Goal: Task Accomplishment & Management: Use online tool/utility

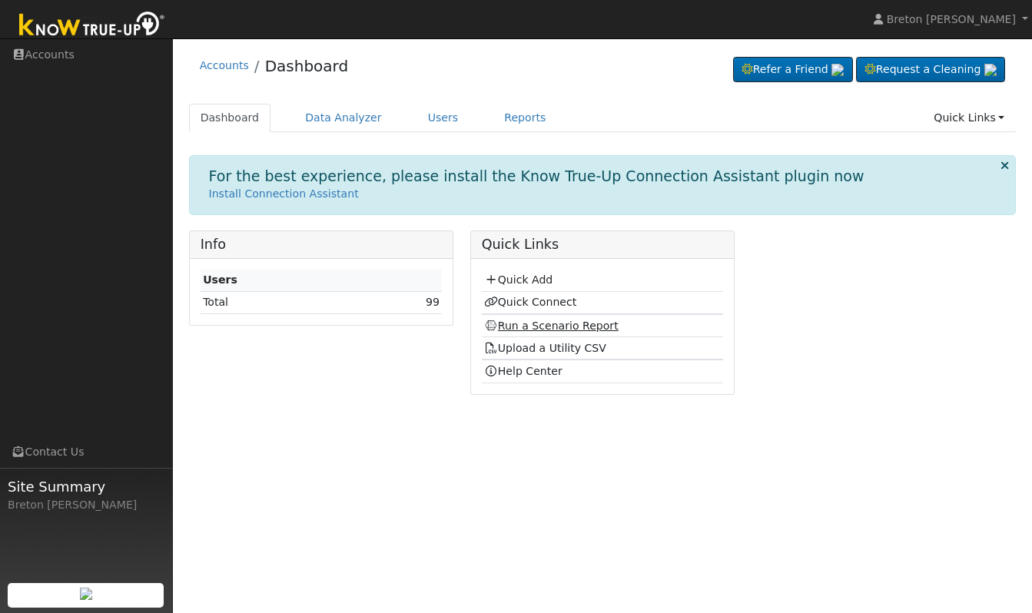
click at [549, 324] on link "Run a Scenario Report" at bounding box center [551, 326] width 134 height 12
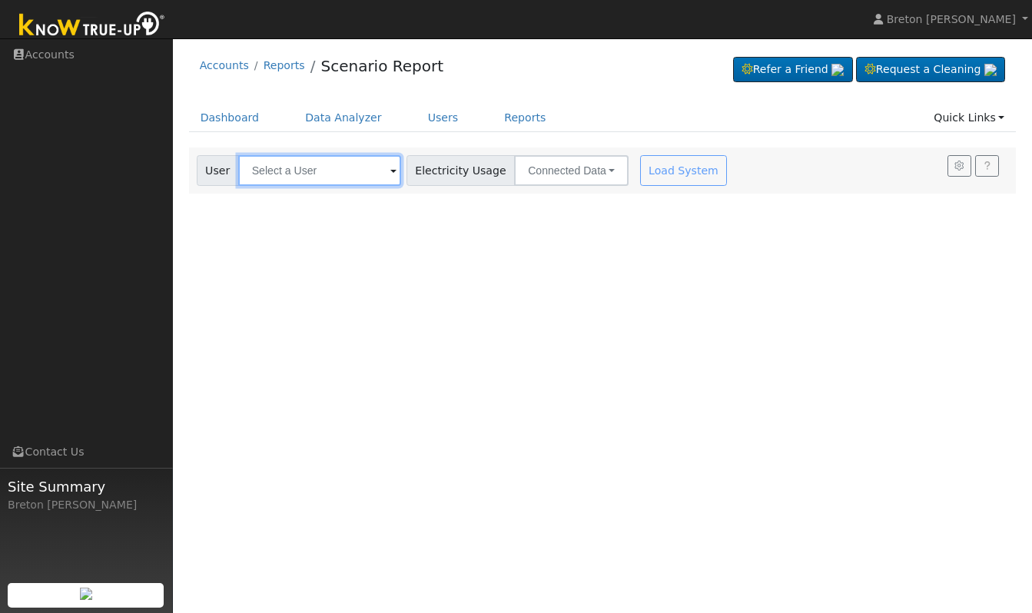
click at [288, 174] on input "text" at bounding box center [319, 170] width 163 height 31
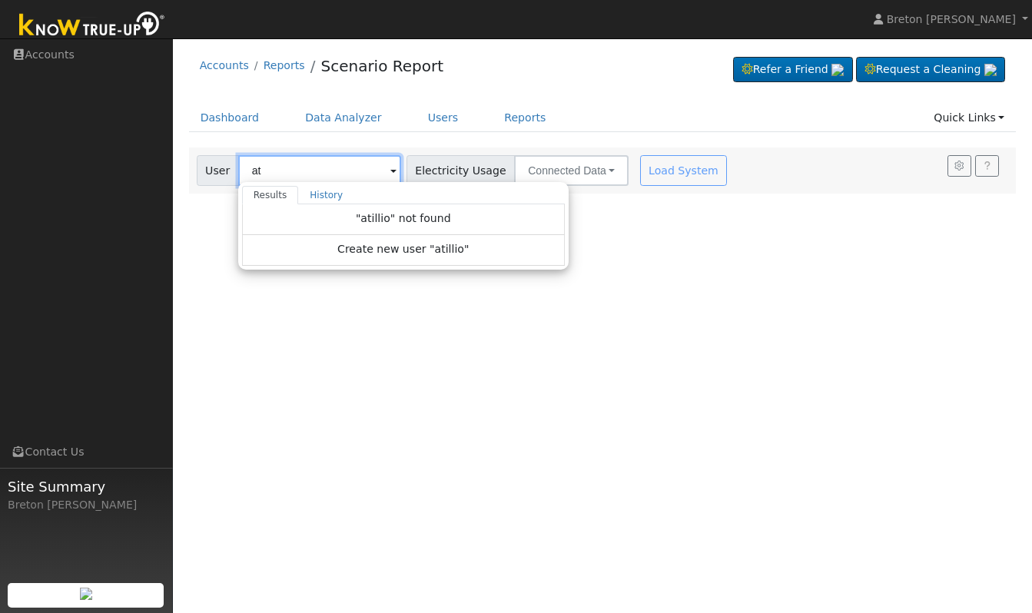
type input "a"
type input "Atillio"
click at [601, 226] on div "User Profile First name Last name Email Email Notifications No Emails No Emails…" at bounding box center [602, 325] width 859 height 575
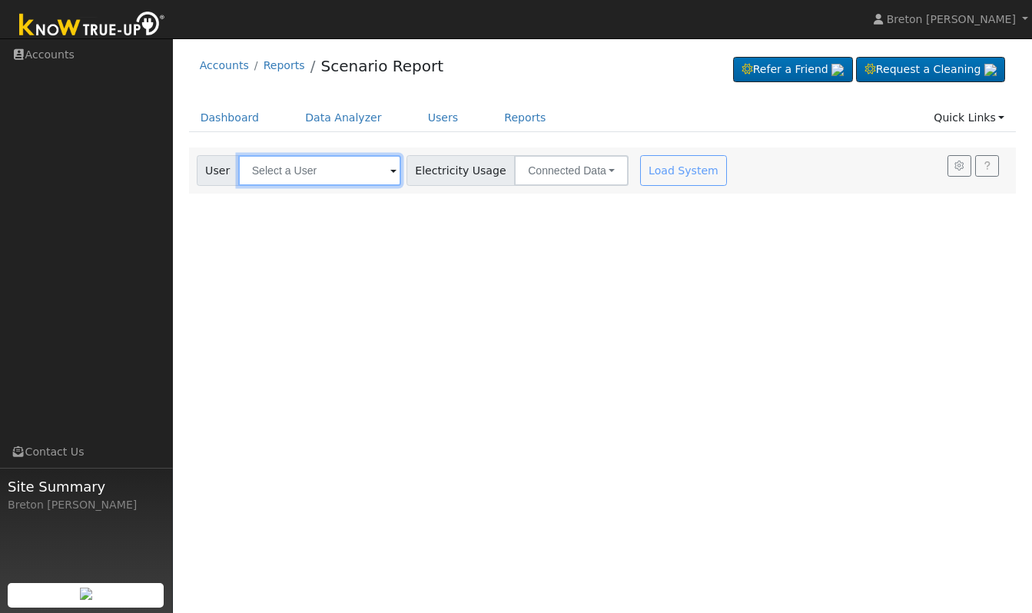
click at [303, 171] on input "text" at bounding box center [319, 170] width 163 height 31
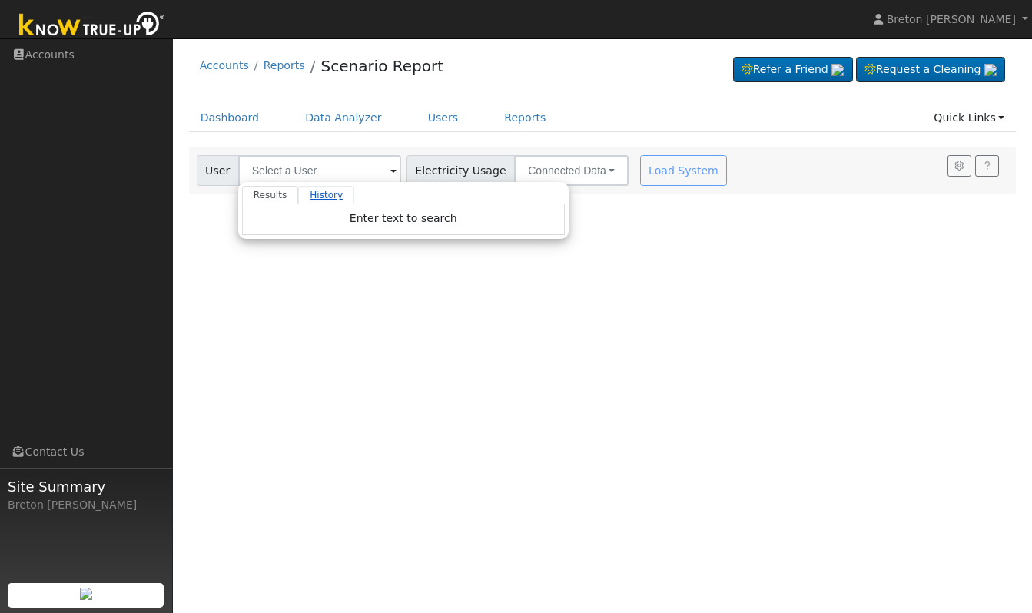
click at [316, 199] on link "History" at bounding box center [326, 195] width 56 height 18
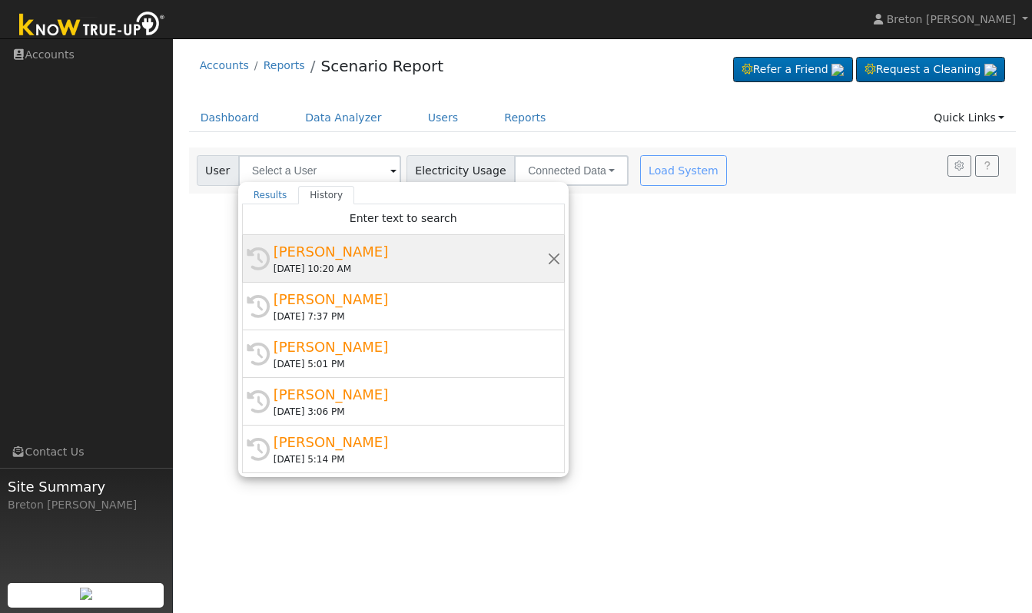
click at [310, 255] on div "Attilio Giordani" at bounding box center [409, 251] width 273 height 21
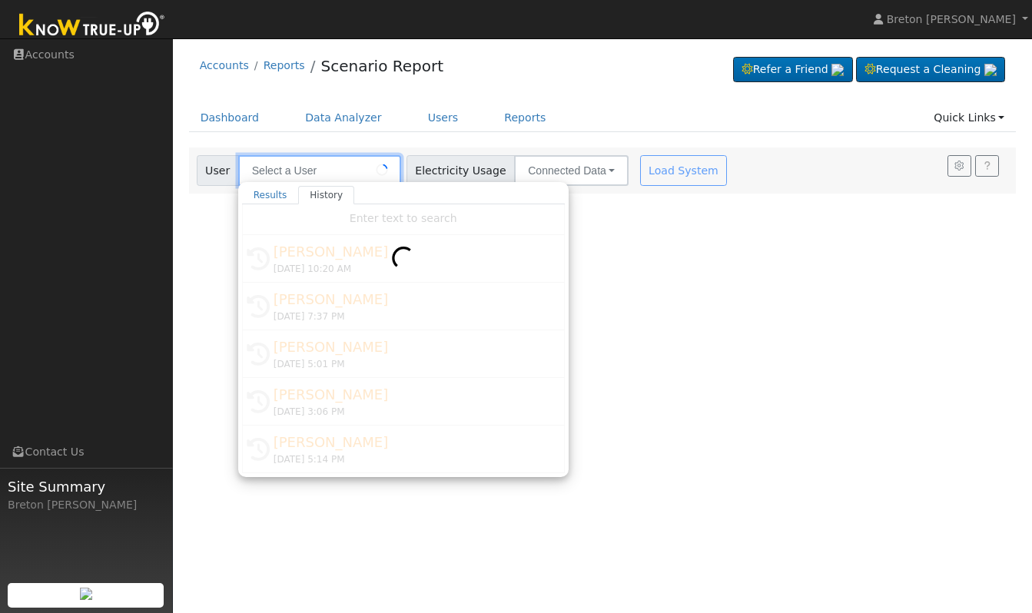
type input "Attilio Giordani"
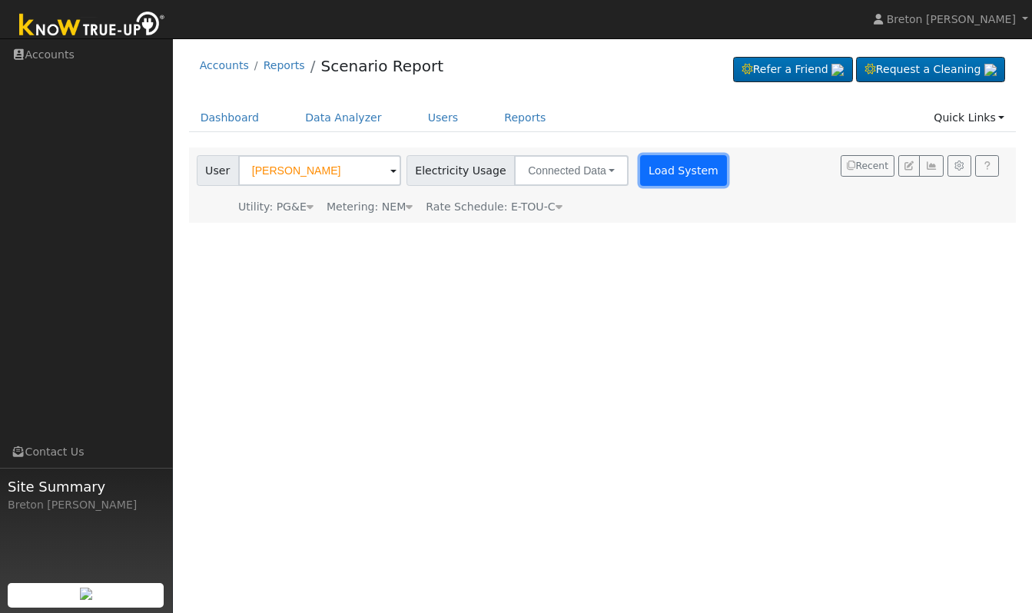
click at [658, 171] on button "Load System" at bounding box center [684, 170] width 88 height 31
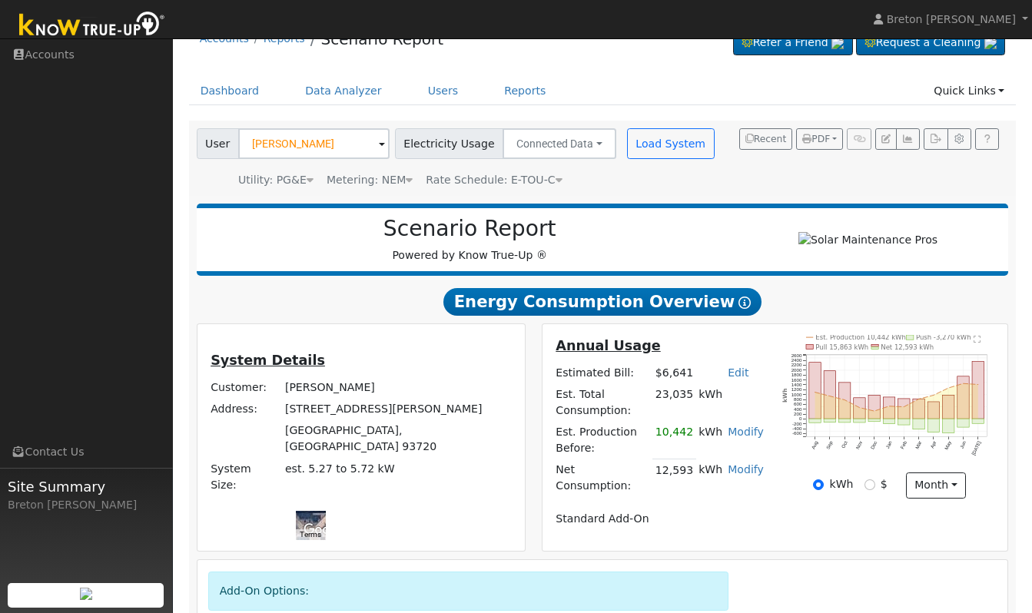
scroll to position [38, 0]
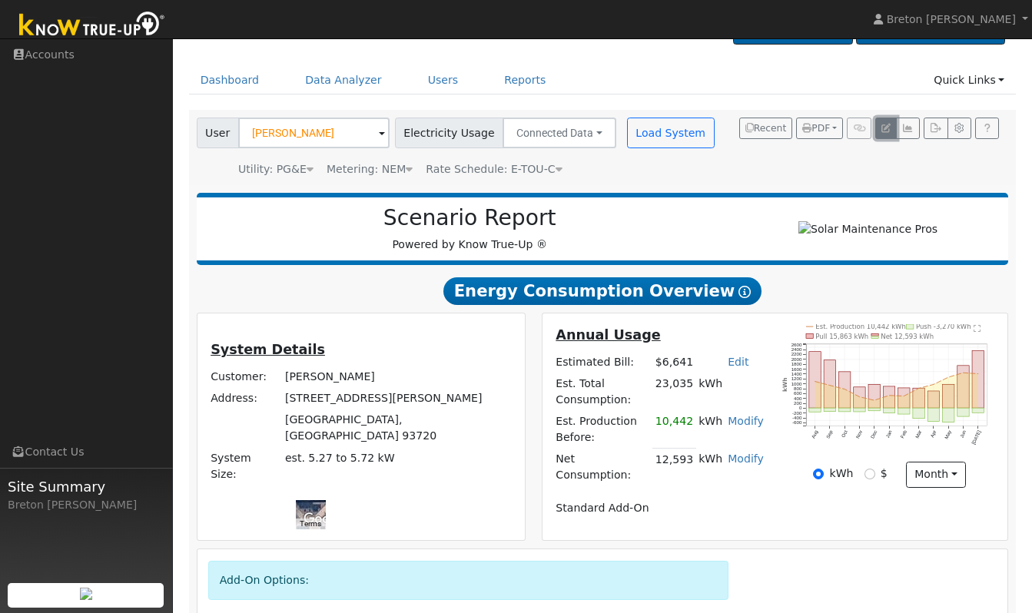
click at [889, 129] on icon "button" at bounding box center [885, 128] width 9 height 9
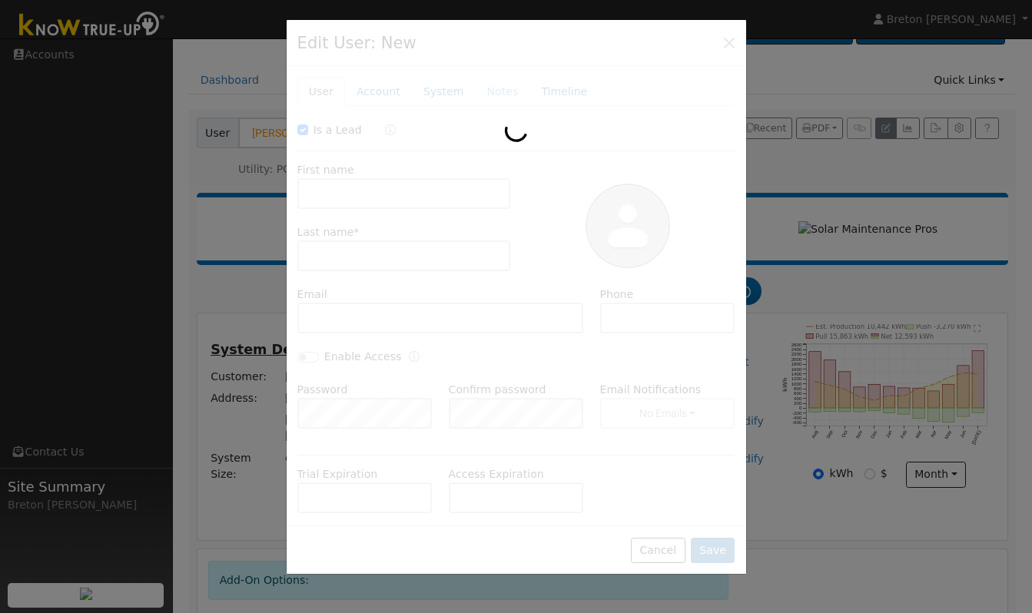
checkbox input "true"
type input "Attilio"
type input "Giordani"
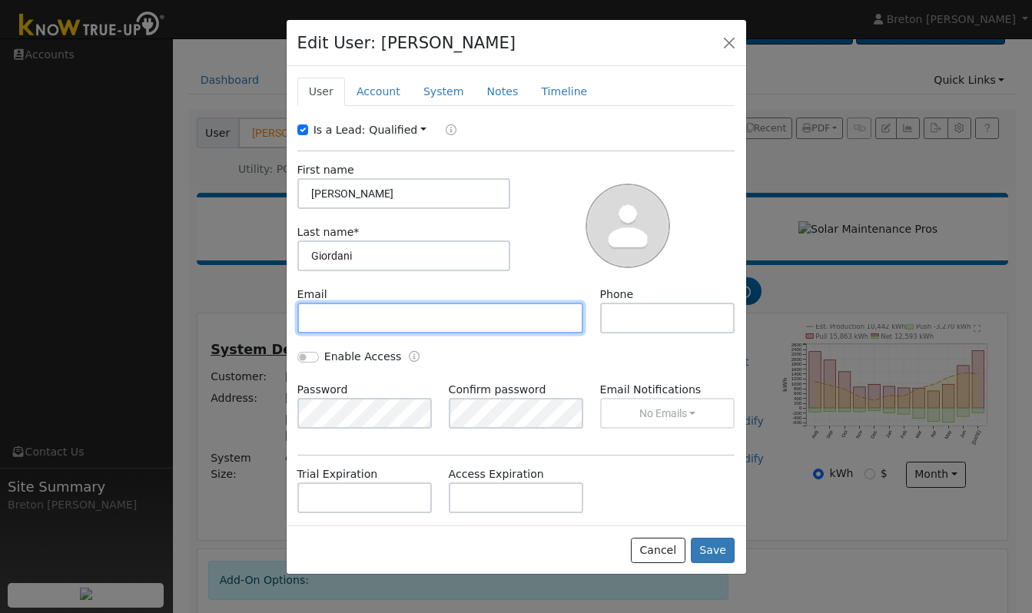
click at [359, 327] on input "text" at bounding box center [440, 318] width 287 height 31
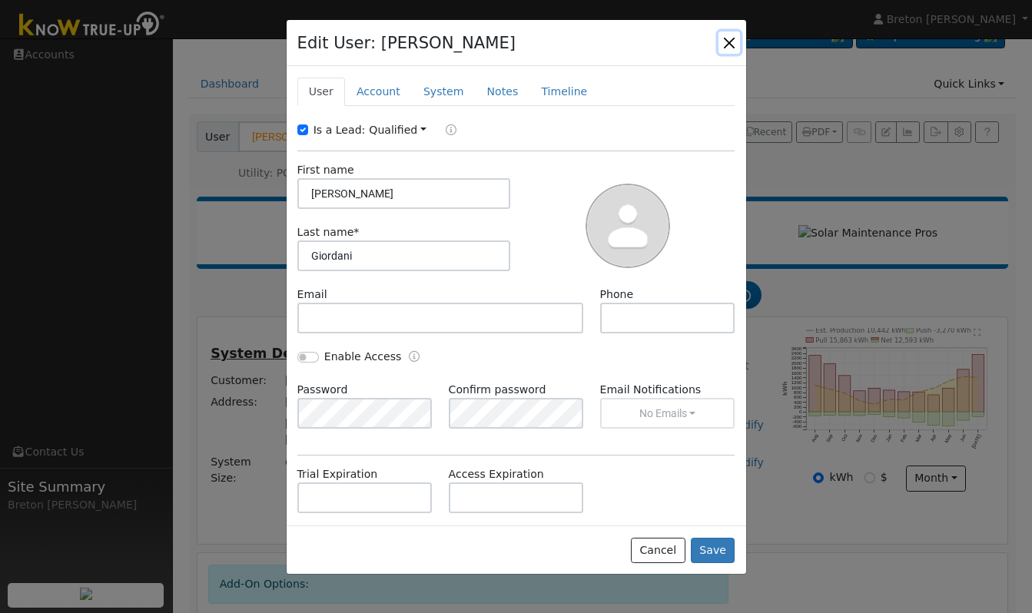
click at [735, 46] on button "button" at bounding box center [729, 42] width 22 height 22
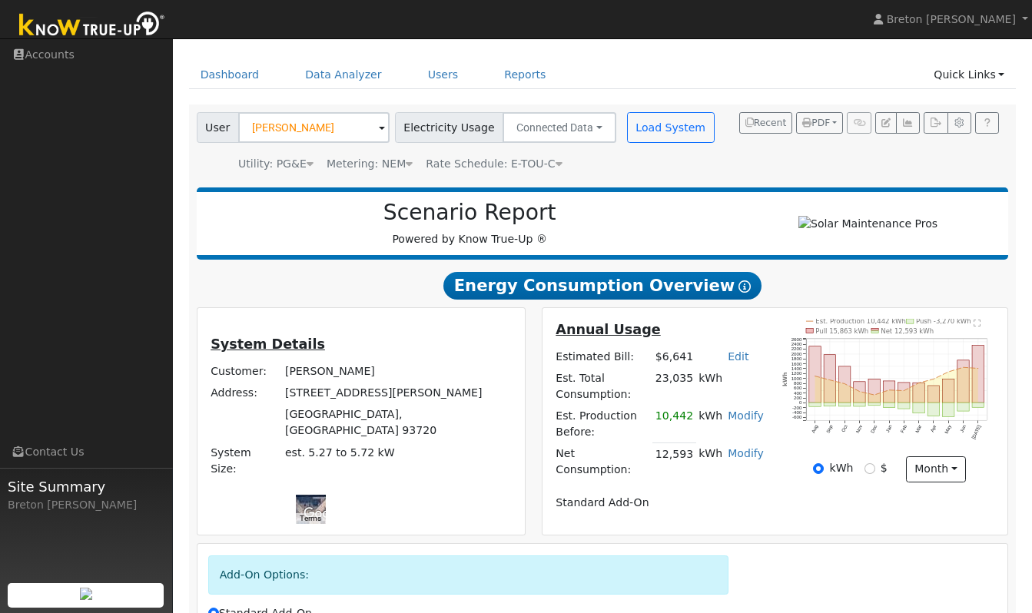
scroll to position [0, 0]
